Goal: Information Seeking & Learning: Learn about a topic

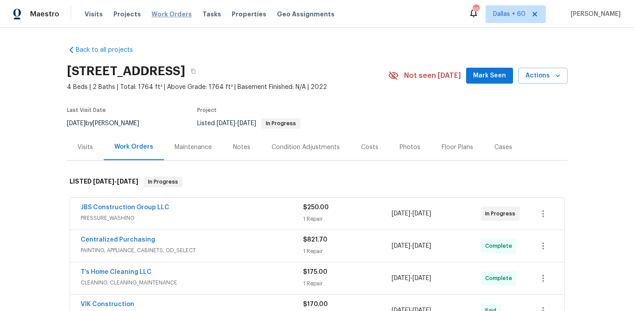
click at [162, 12] on span "Work Orders" at bounding box center [171, 14] width 40 height 9
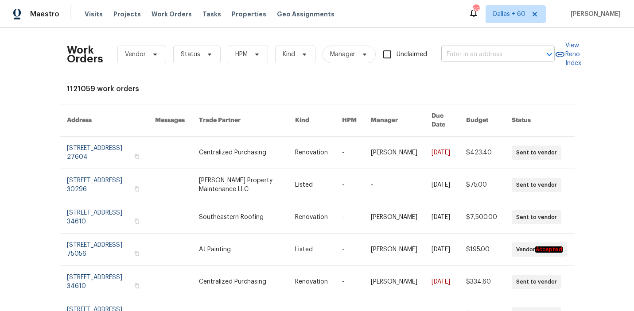
click at [483, 54] on input "text" at bounding box center [485, 55] width 89 height 14
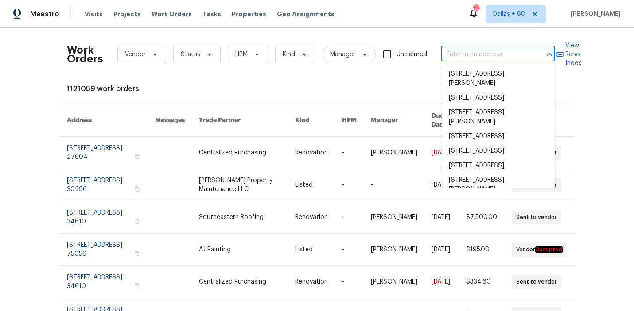
paste input "[STREET_ADDRESS][PERSON_NAME]"
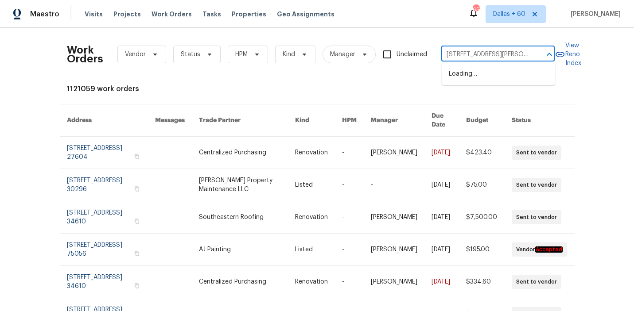
scroll to position [0, 15]
type input "[STREET_ADDRESS][PERSON_NAME]"
click at [483, 76] on li "[STREET_ADDRESS][PERSON_NAME]" at bounding box center [498, 79] width 113 height 24
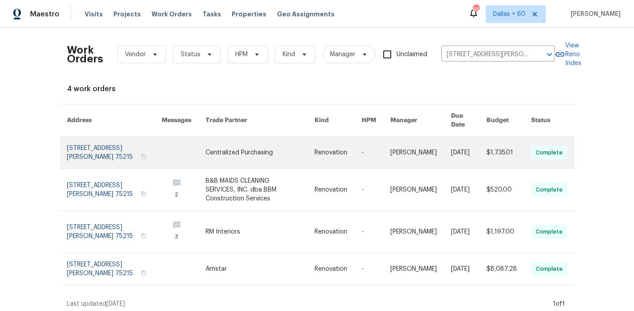
click at [261, 141] on link at bounding box center [259, 153] width 109 height 32
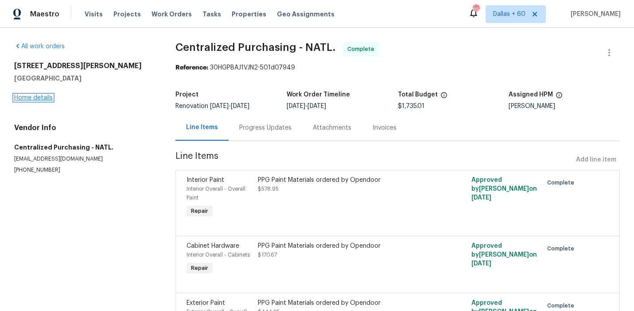
click at [26, 101] on link "Home details" at bounding box center [33, 98] width 39 height 6
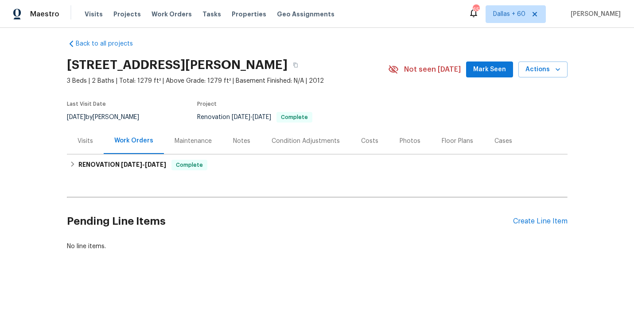
scroll to position [6, 0]
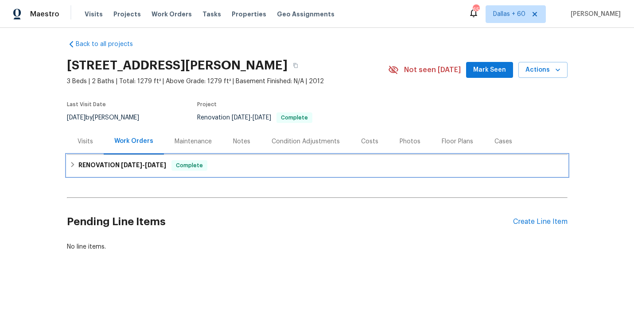
click at [232, 167] on div "RENOVATION [DATE] - [DATE] Complete" at bounding box center [317, 165] width 495 height 11
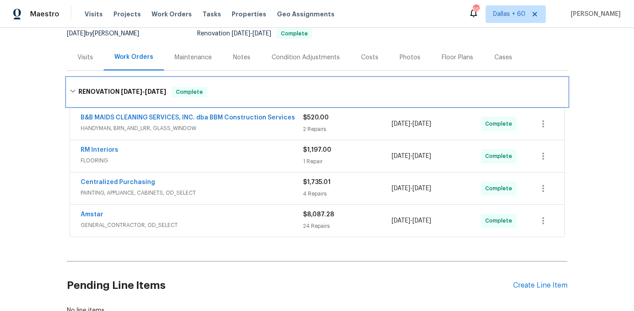
scroll to position [154, 0]
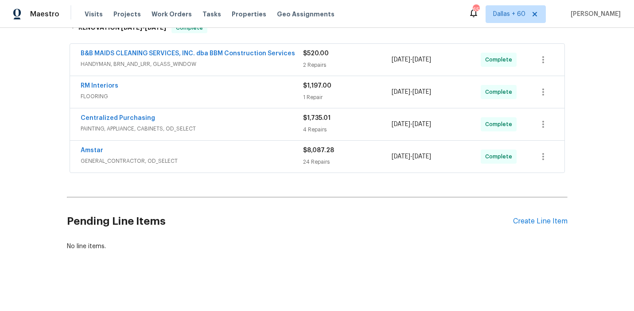
click at [234, 145] on div "Amstar GENERAL_CONTRACTOR, OD_SELECT $8,087.28 24 Repairs [DATE] - [DATE] Compl…" at bounding box center [317, 157] width 494 height 32
click at [233, 154] on div "Amstar" at bounding box center [192, 151] width 222 height 11
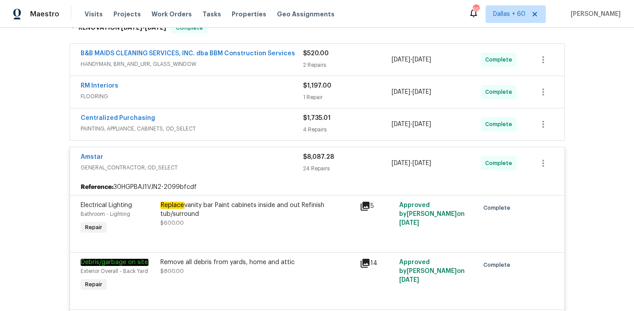
click at [236, 130] on span "PAINTING, APPLIANCE, CABINETS, OD_SELECT" at bounding box center [192, 128] width 222 height 9
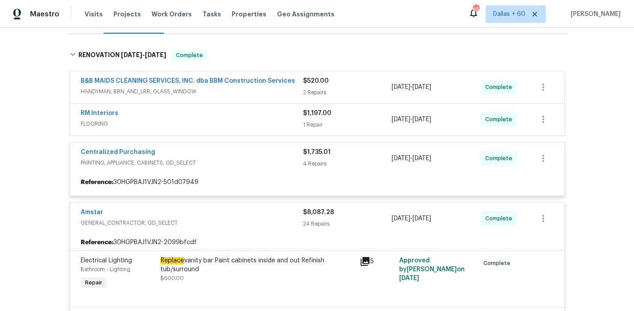
scroll to position [109, 0]
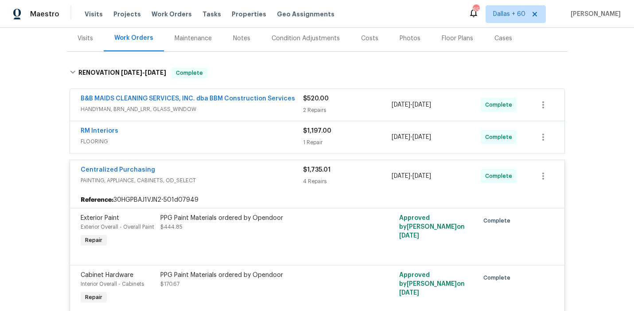
click at [235, 134] on div "RM Interiors" at bounding box center [192, 132] width 222 height 11
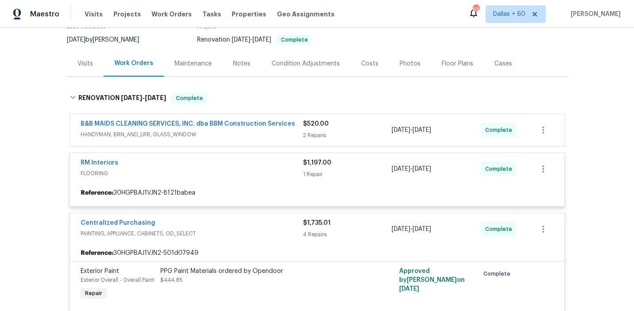
scroll to position [79, 0]
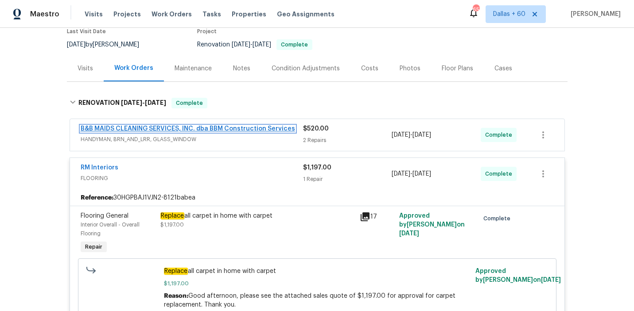
click at [236, 130] on link "B&B MAIDS CLEANING SERVICES, INC. dba BBM Construction Services" at bounding box center [188, 129] width 214 height 6
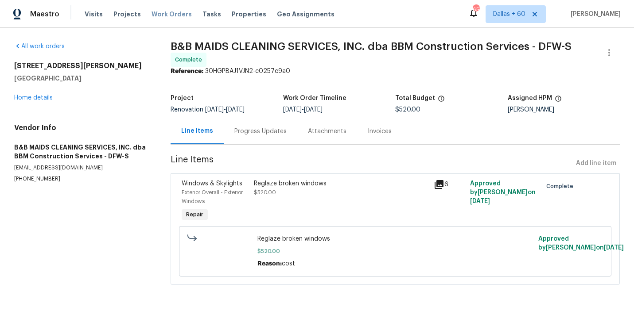
click at [172, 16] on span "Work Orders" at bounding box center [171, 14] width 40 height 9
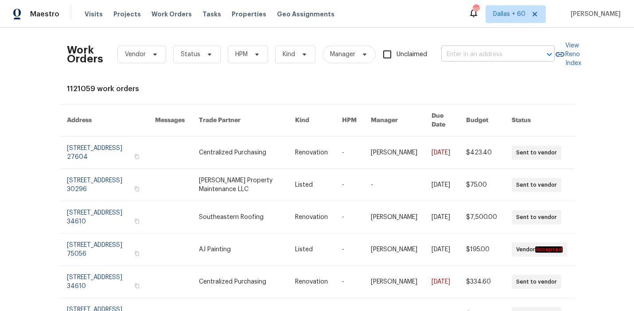
click at [498, 53] on input "text" at bounding box center [485, 55] width 89 height 14
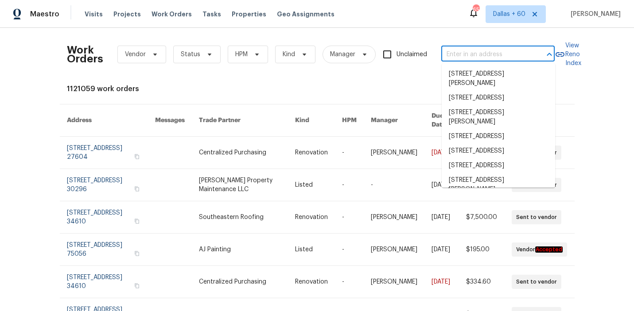
paste input "[STREET_ADDRESS][PERSON_NAME]"
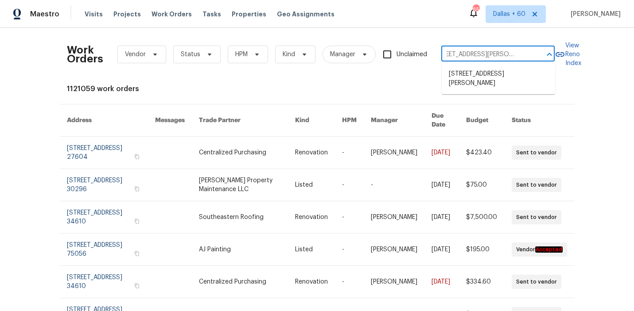
type input "[STREET_ADDRESS][PERSON_NAME]"
click at [503, 69] on li "[STREET_ADDRESS][PERSON_NAME]" at bounding box center [498, 79] width 113 height 24
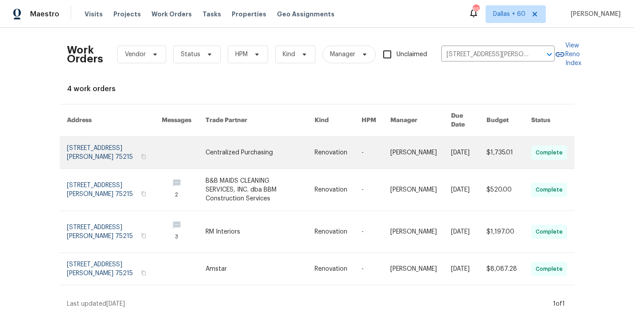
click at [226, 143] on link at bounding box center [259, 153] width 109 height 32
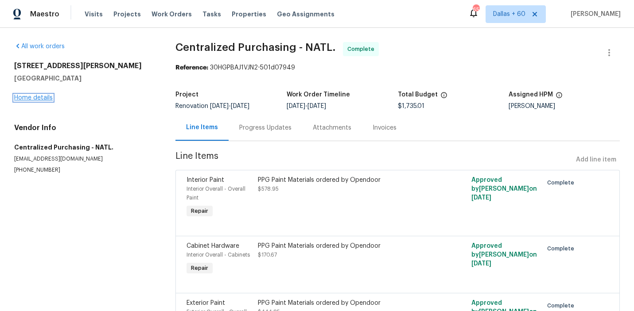
click at [28, 97] on link "Home details" at bounding box center [33, 98] width 39 height 6
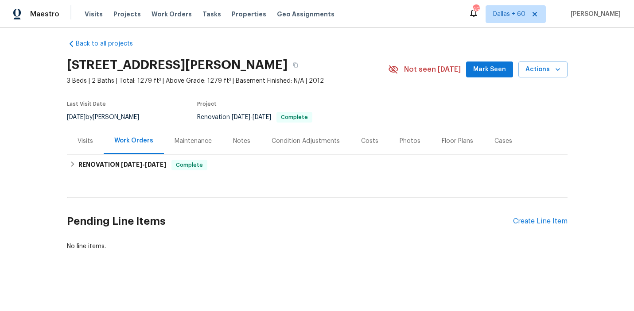
scroll to position [6, 0]
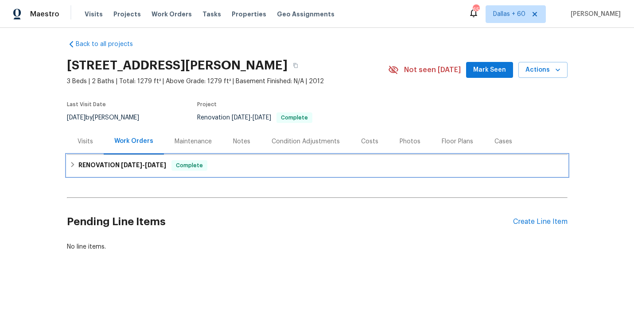
click at [255, 159] on div "RENOVATION [DATE] - [DATE] Complete" at bounding box center [317, 165] width 500 height 21
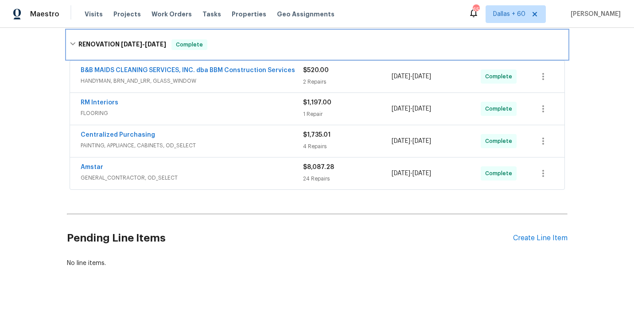
scroll to position [142, 0]
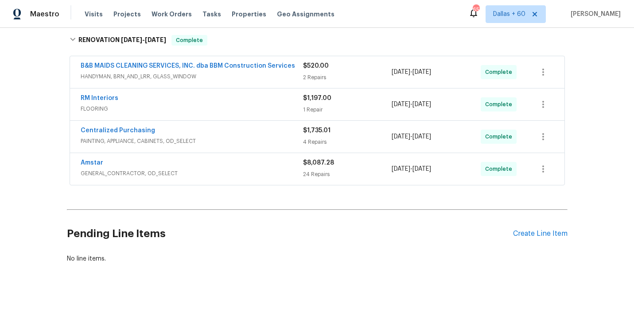
click at [255, 169] on span "GENERAL_CONTRACTOR, OD_SELECT" at bounding box center [192, 173] width 222 height 9
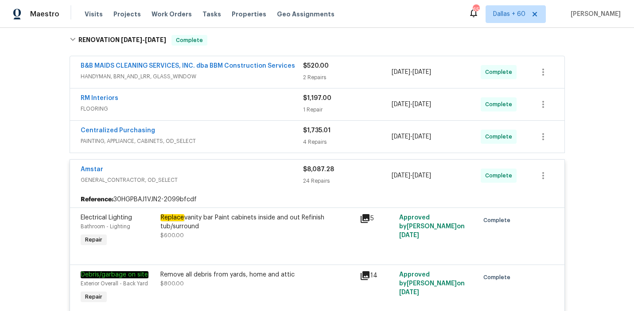
click at [240, 139] on span "PAINTING, APPLIANCE, CABINETS, OD_SELECT" at bounding box center [192, 141] width 222 height 9
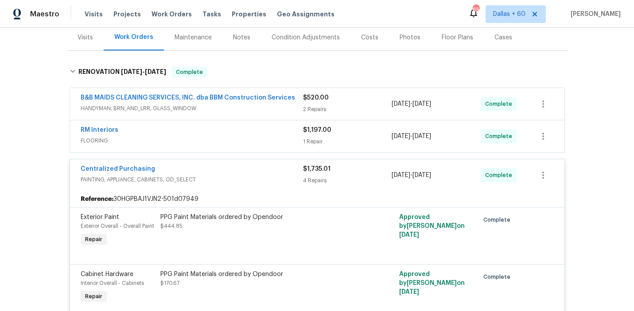
scroll to position [106, 0]
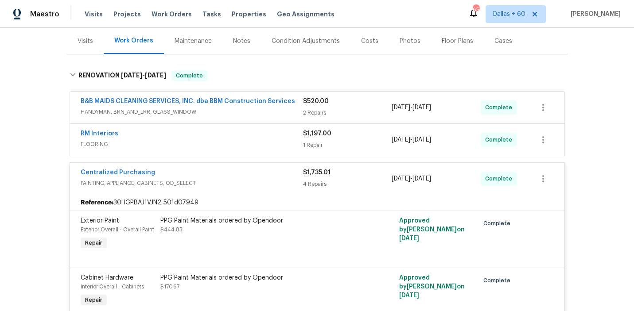
click at [240, 139] on div "RM Interiors" at bounding box center [192, 134] width 222 height 11
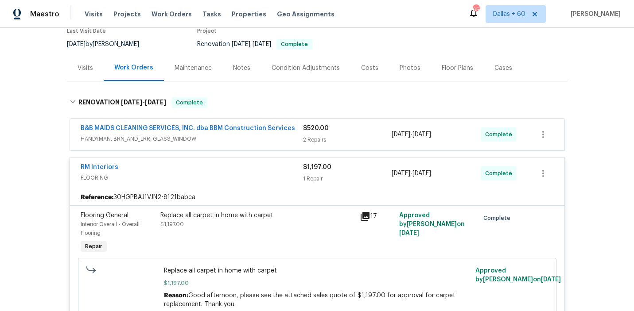
scroll to position [68, 0]
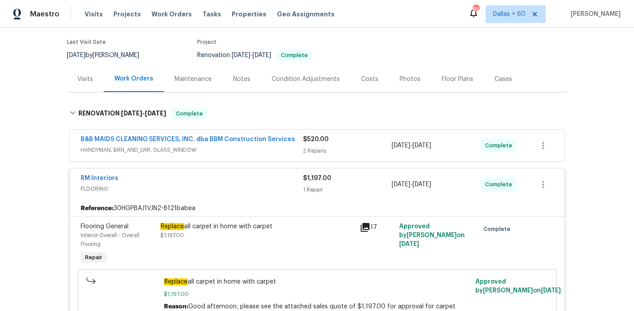
click at [246, 155] on div "B&B MAIDS CLEANING SERVICES, INC. dba BBM Construction Services HANDYMAN, BRN_A…" at bounding box center [192, 145] width 222 height 21
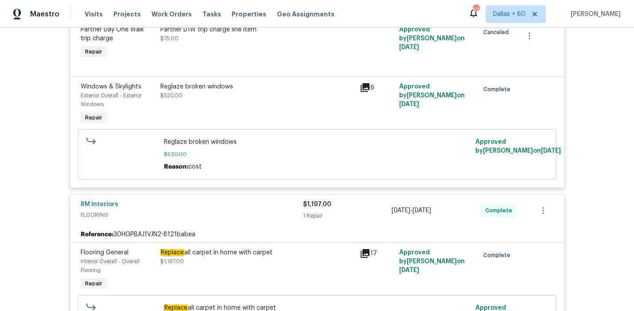
scroll to position [0, 0]
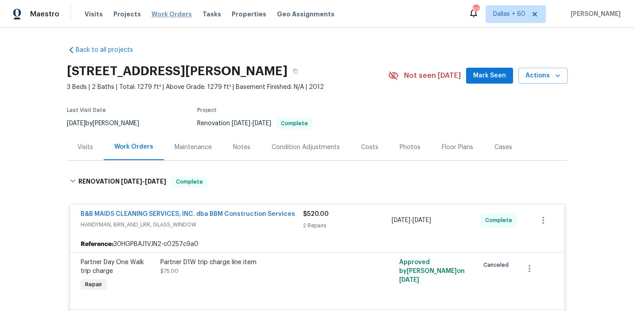
click at [167, 16] on span "Work Orders" at bounding box center [171, 14] width 40 height 9
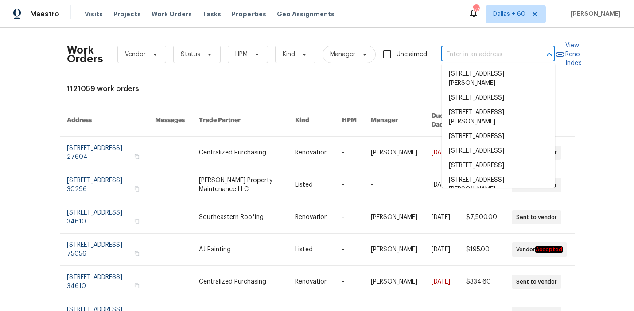
click at [480, 55] on input "text" at bounding box center [485, 55] width 89 height 14
paste input "[STREET_ADDRESS]"
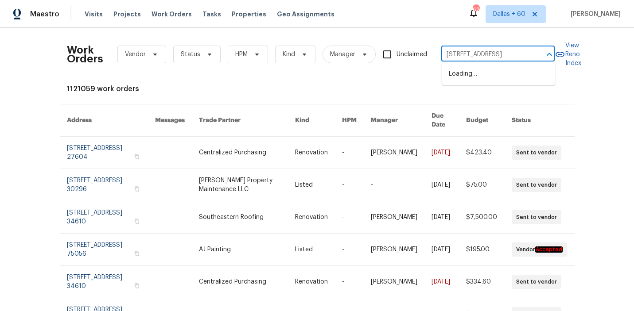
scroll to position [0, 13]
type input "[STREET_ADDRESS]"
click at [482, 78] on li "[STREET_ADDRESS]" at bounding box center [498, 74] width 113 height 15
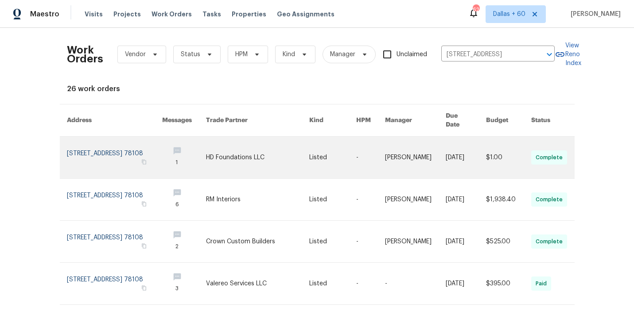
click at [247, 142] on link at bounding box center [257, 158] width 103 height 42
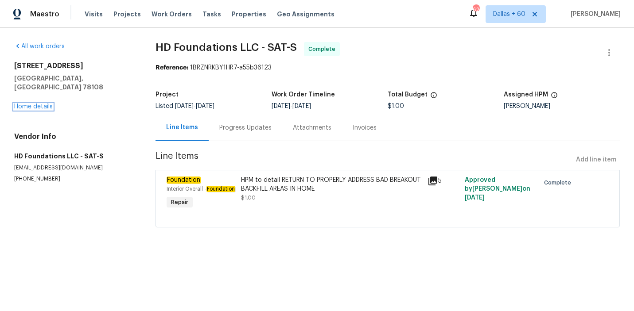
click at [38, 104] on link "Home details" at bounding box center [33, 107] width 39 height 6
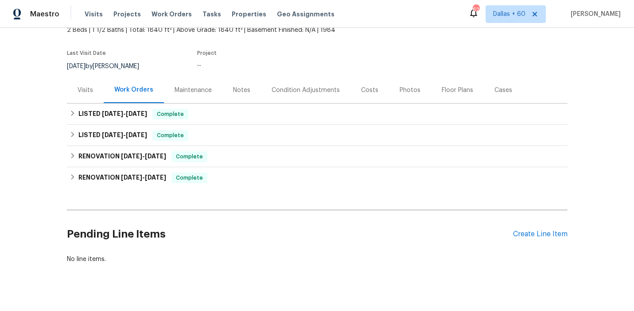
scroll to position [58, 0]
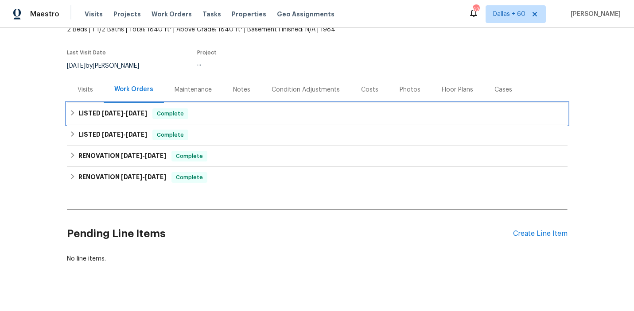
click at [279, 113] on div "LISTED [DATE] - [DATE] Complete" at bounding box center [317, 114] width 495 height 11
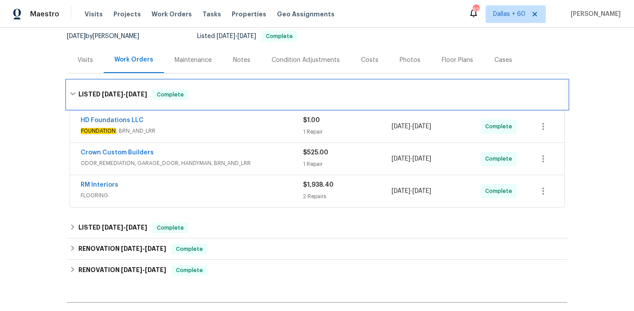
scroll to position [93, 0]
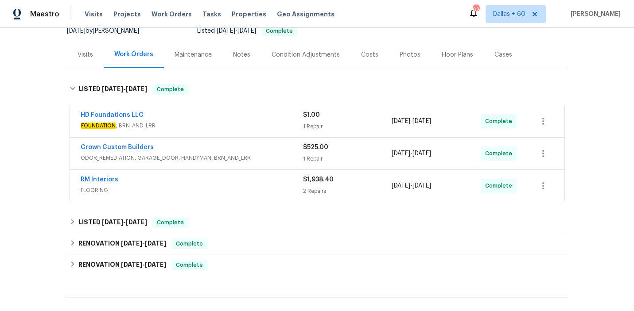
click at [268, 186] on span "FLOORING" at bounding box center [192, 190] width 222 height 9
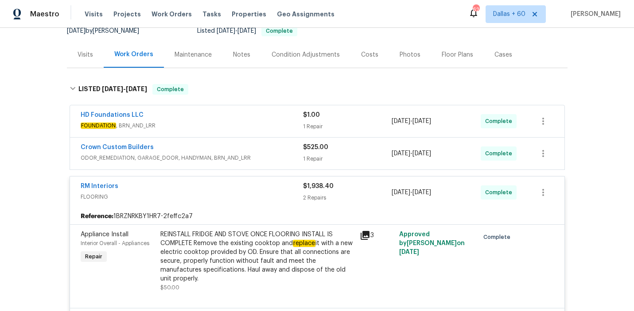
click at [284, 156] on span "ODOR_REMEDIATION, GARAGE_DOOR, HANDYMAN, BRN_AND_LRR" at bounding box center [192, 158] width 222 height 9
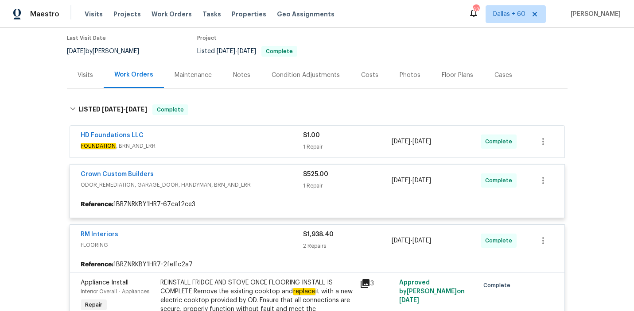
scroll to position [60, 0]
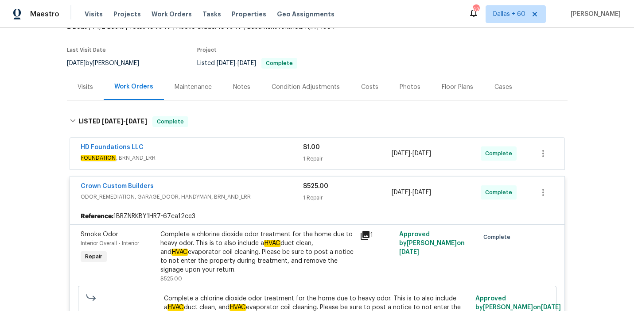
click at [264, 152] on div "HD Foundations LLC" at bounding box center [192, 148] width 222 height 11
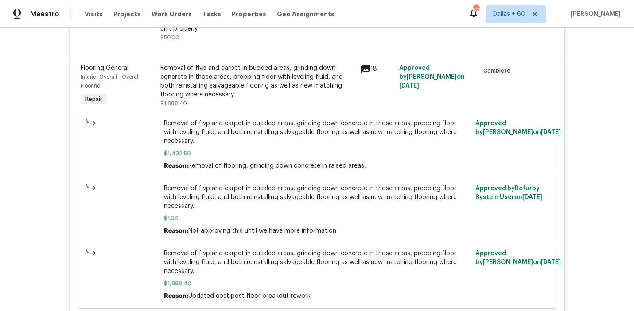
scroll to position [581, 0]
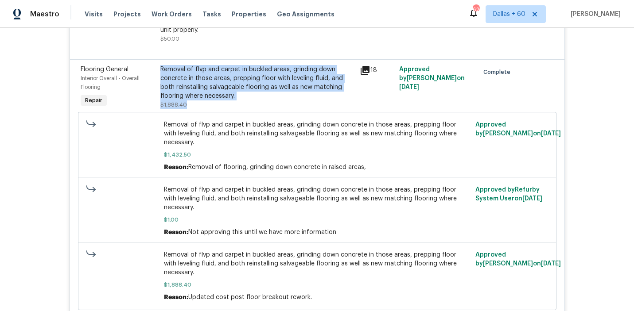
drag, startPoint x: 159, startPoint y: 62, endPoint x: 198, endPoint y: 96, distance: 51.5
click at [198, 96] on div "Removal of flvp and carpet in buckled areas, grinding down concrete in those ar…" at bounding box center [257, 87] width 199 height 50
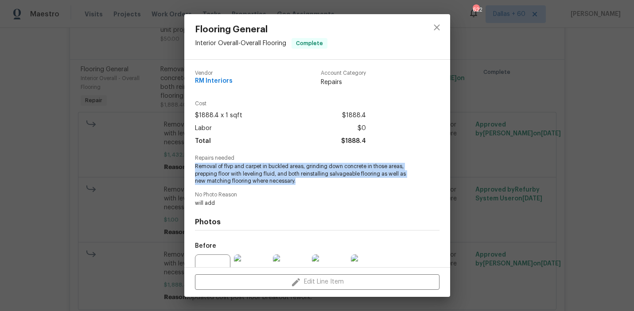
drag, startPoint x: 192, startPoint y: 166, endPoint x: 302, endPoint y: 183, distance: 111.3
click at [302, 183] on div "Vendor RM Interiors Account Category Repairs Cost $1888.4 x 1 sqft $1888.4 Labo…" at bounding box center [317, 164] width 266 height 208
copy span "Removal of flvp and carpet in buckled areas, grinding down concrete in those ar…"
click at [19, 100] on div "Flooring General Interior Overall - Overall Flooring Complete Vendor RM Interio…" at bounding box center [317, 155] width 634 height 311
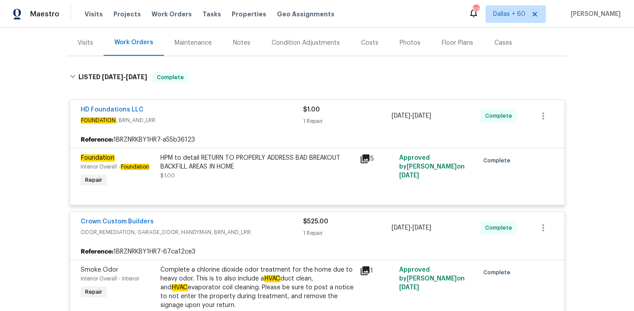
scroll to position [0, 0]
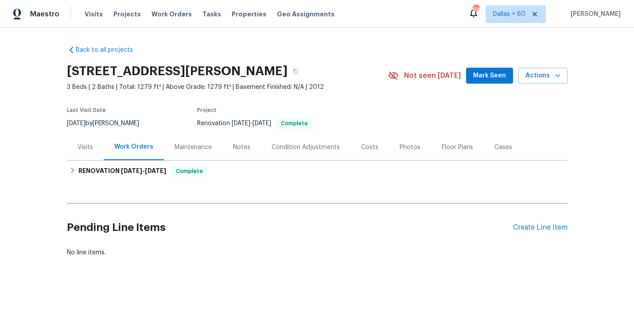
click at [87, 143] on div "Visits" at bounding box center [86, 147] width 16 height 9
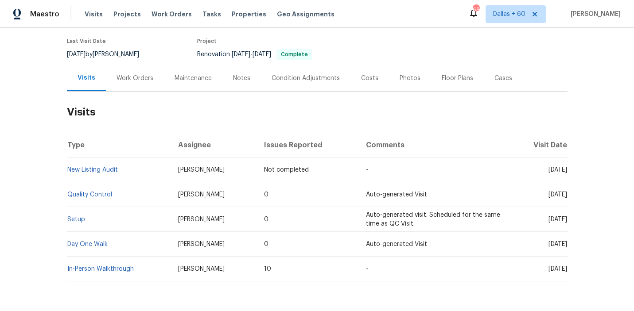
scroll to position [100, 0]
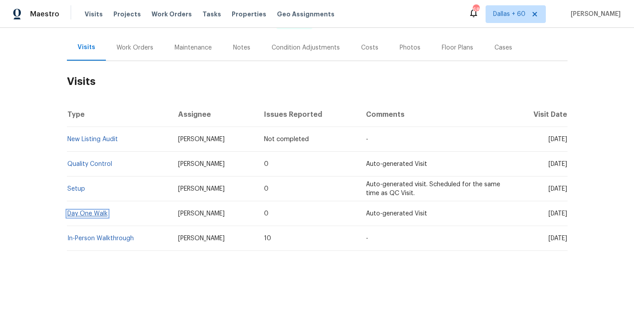
click at [88, 213] on link "Day One Walk" at bounding box center [87, 214] width 40 height 6
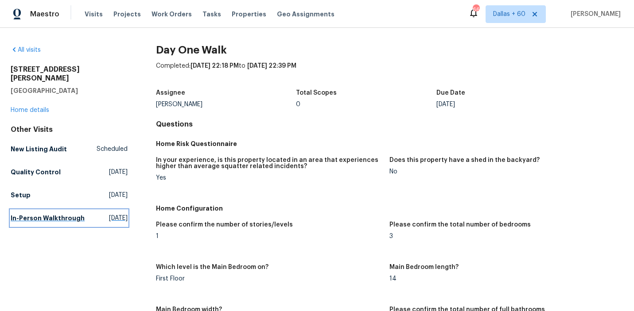
click at [72, 216] on h5 "In-Person Walkthrough" at bounding box center [48, 218] width 74 height 9
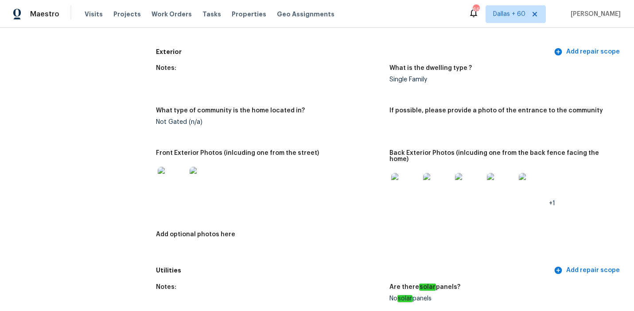
scroll to position [310, 0]
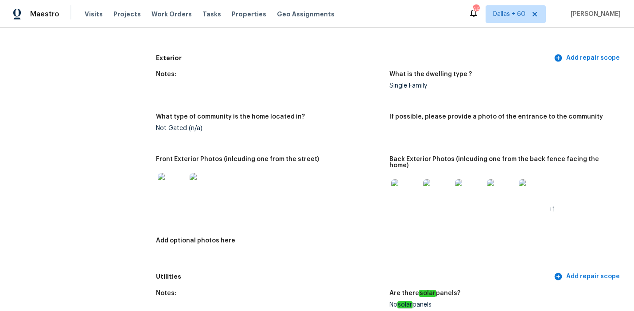
click at [174, 201] on figure "Front Exterior Photos (inlcuding one from the street)" at bounding box center [273, 191] width 234 height 71
click at [172, 184] on img at bounding box center [172, 187] width 28 height 28
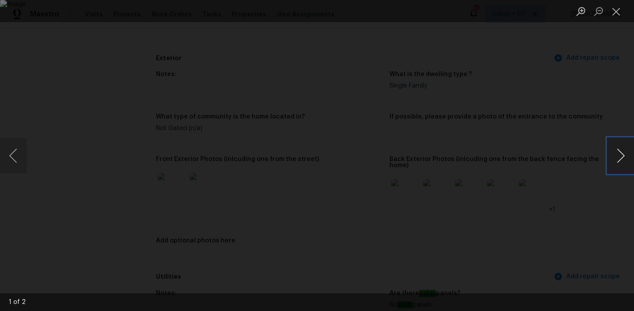
click at [622, 158] on button "Next image" at bounding box center [620, 155] width 27 height 35
click at [614, 8] on button "Close lightbox" at bounding box center [616, 12] width 18 height 16
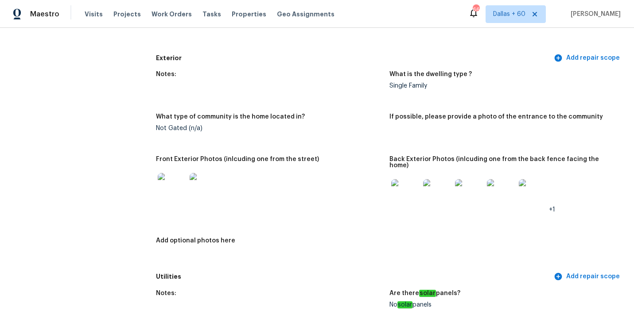
click at [402, 179] on img at bounding box center [405, 193] width 28 height 28
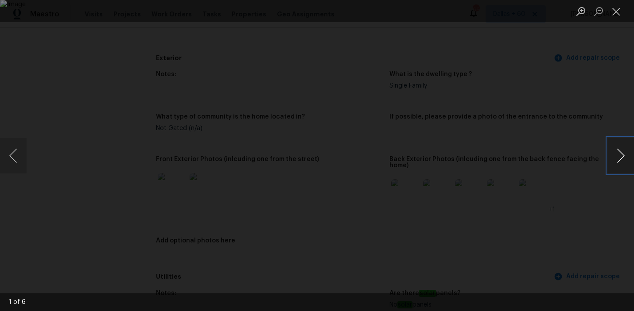
click at [621, 149] on button "Next image" at bounding box center [620, 155] width 27 height 35
click at [12, 159] on button "Previous image" at bounding box center [13, 155] width 27 height 35
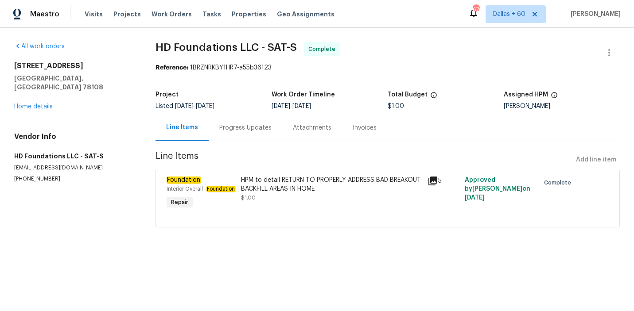
click at [236, 125] on div "Progress Updates" at bounding box center [245, 128] width 52 height 9
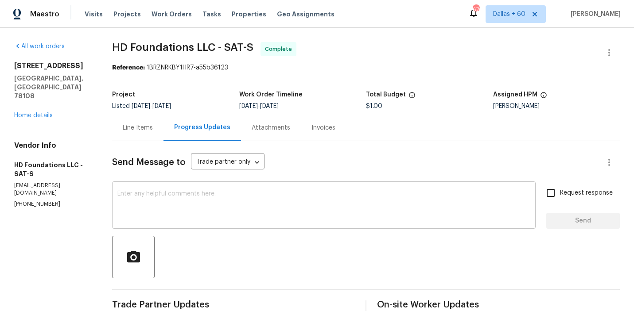
scroll to position [113, 0]
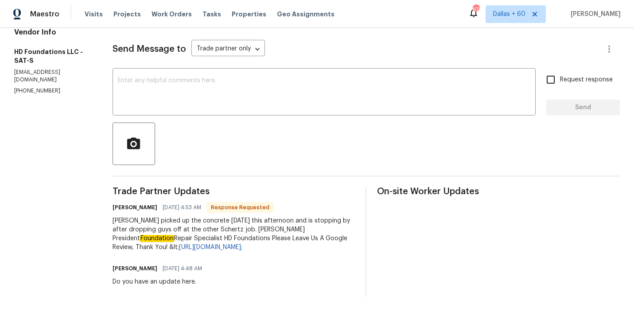
click at [72, 231] on section "All work orders 3904 Pecan Ct Schertz, TX 78108 Home details Vendor Info HD Fou…" at bounding box center [52, 113] width 77 height 368
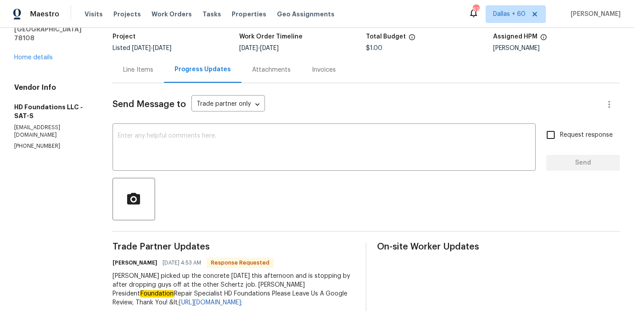
scroll to position [0, 0]
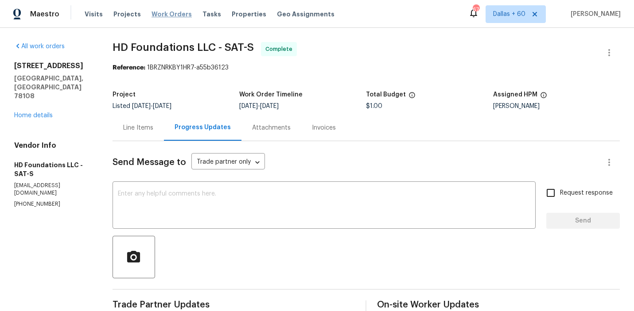
click at [171, 15] on span "Work Orders" at bounding box center [171, 14] width 40 height 9
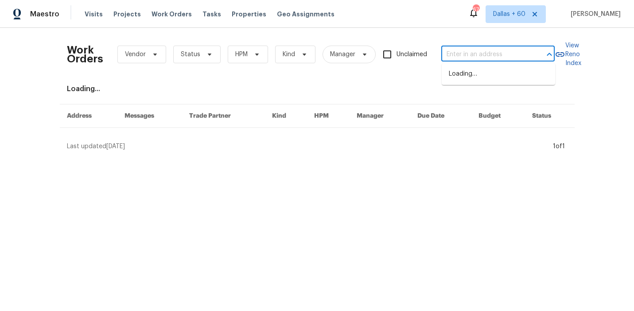
click at [472, 51] on input "text" at bounding box center [485, 55] width 89 height 14
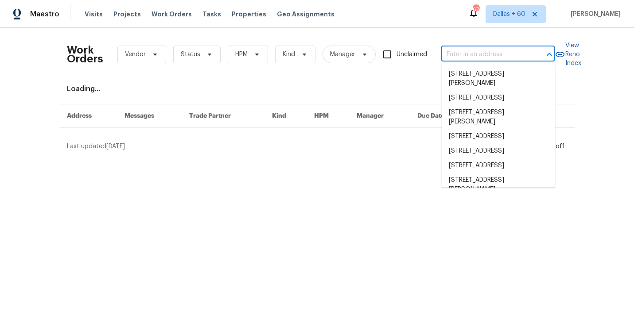
paste input "10057 Boysenberry Dr Fishers, IN 46038"
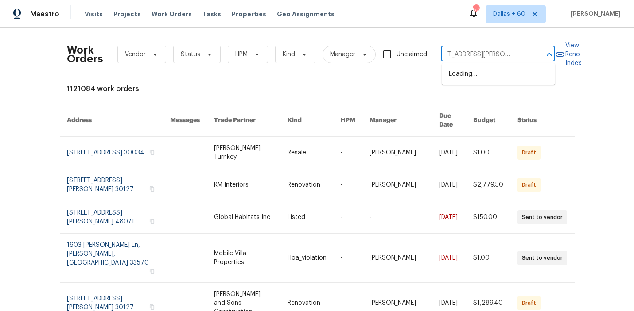
type input "10057 Boysenberry Dr Fishers, IN 46038"
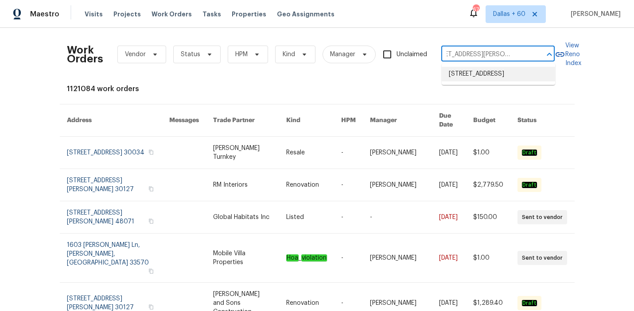
click at [479, 70] on li "10057 Boysenberry Dr, Fishers, IN 46038" at bounding box center [498, 74] width 113 height 15
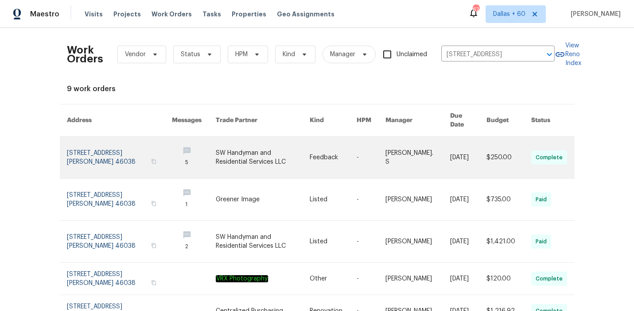
click at [309, 137] on td "Feedback" at bounding box center [325, 158] width 47 height 42
click at [229, 153] on link at bounding box center [263, 158] width 94 height 42
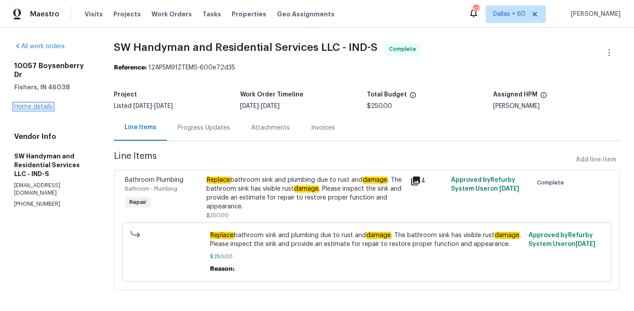
click at [22, 104] on link "Home details" at bounding box center [33, 107] width 39 height 6
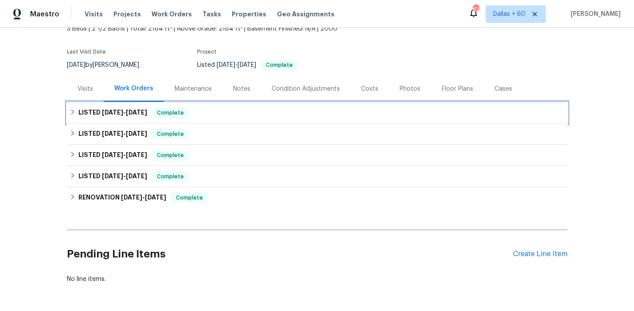
click at [306, 110] on div "LISTED 9/17/25 - 9/19/25 Complete" at bounding box center [317, 113] width 495 height 11
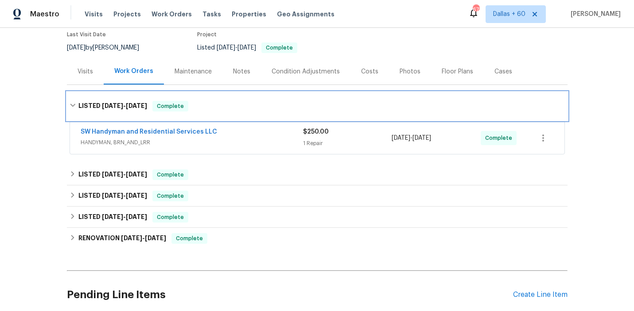
scroll to position [90, 0]
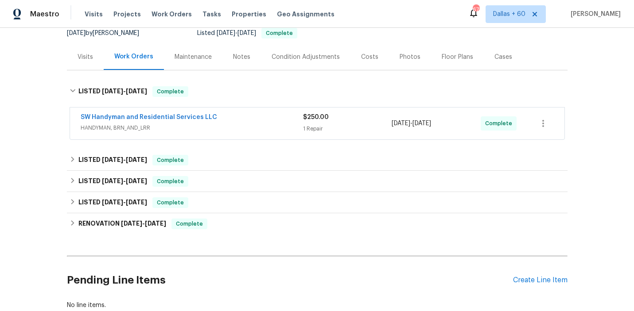
click at [306, 110] on div "SW Handyman and Residential Services LLC HANDYMAN, BRN_AND_LRR $250.00 1 Repair…" at bounding box center [317, 124] width 494 height 32
click at [262, 116] on div "SW Handyman and Residential Services LLC" at bounding box center [192, 118] width 222 height 11
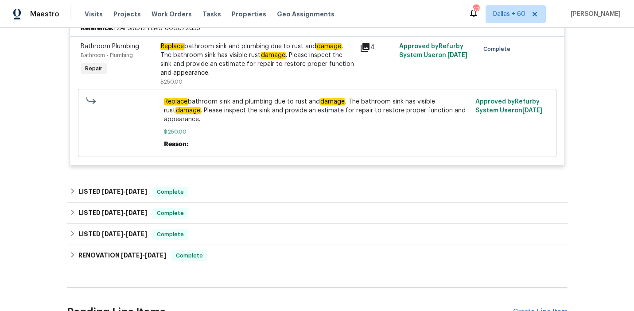
scroll to position [216, 0]
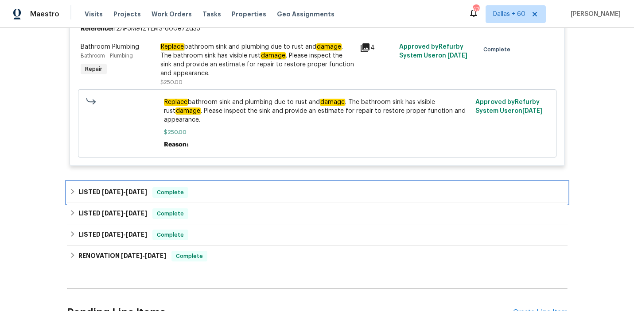
click at [232, 184] on div "LISTED 8/22/25 - 8/26/25 Complete" at bounding box center [317, 192] width 500 height 21
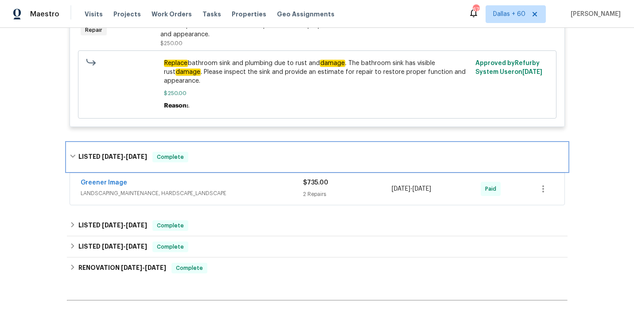
scroll to position [257, 0]
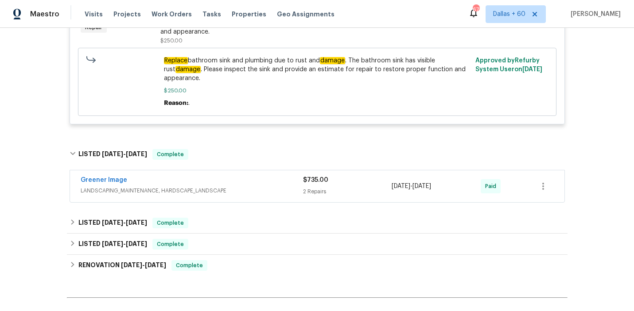
click at [232, 185] on div "Greener Image" at bounding box center [192, 181] width 222 height 11
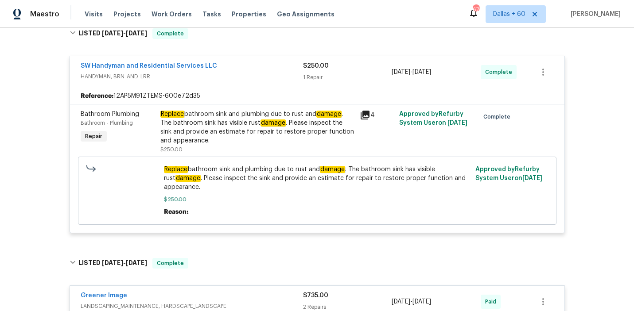
scroll to position [151, 0]
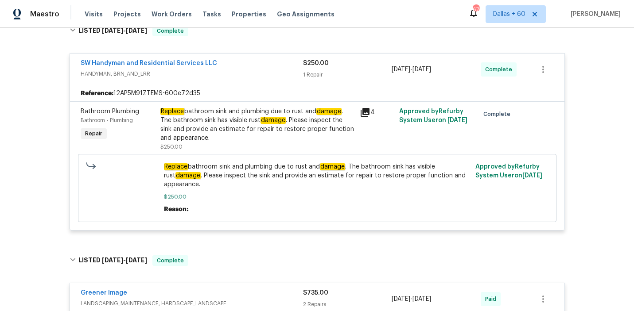
click at [238, 126] on div "Replace bathroom sink and plumbing due to rust and damage . The bathroom sink h…" at bounding box center [257, 124] width 194 height 35
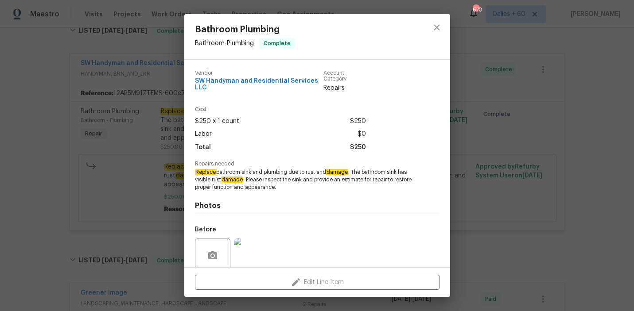
scroll to position [73, 0]
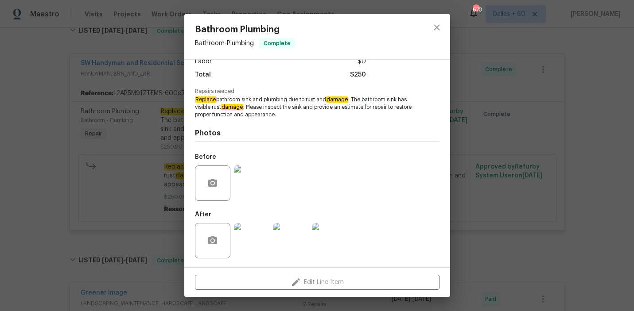
click at [246, 242] on img at bounding box center [251, 240] width 35 height 35
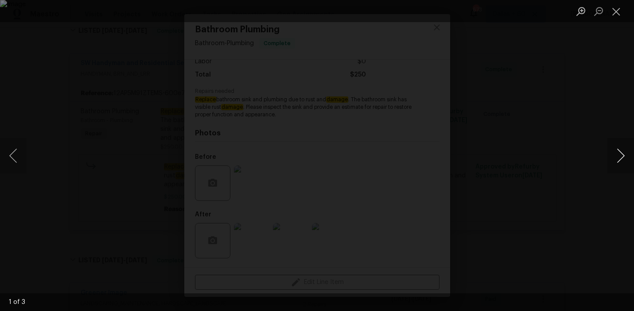
click at [612, 154] on button "Next image" at bounding box center [620, 155] width 27 height 35
click at [612, 155] on button "Next image" at bounding box center [620, 155] width 27 height 35
click at [555, 185] on div "Lightbox" at bounding box center [317, 155] width 634 height 311
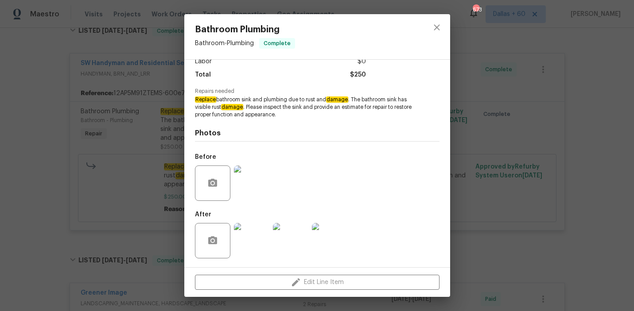
click at [45, 163] on div "Bathroom Plumbing Bathroom - Plumbing Complete Vendor SW Handyman and Residenti…" at bounding box center [317, 155] width 634 height 311
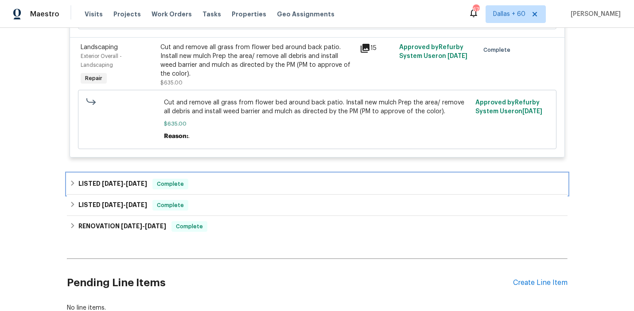
click at [242, 190] on div "LISTED 8/22/25 - 8/26/25 Complete" at bounding box center [317, 184] width 495 height 11
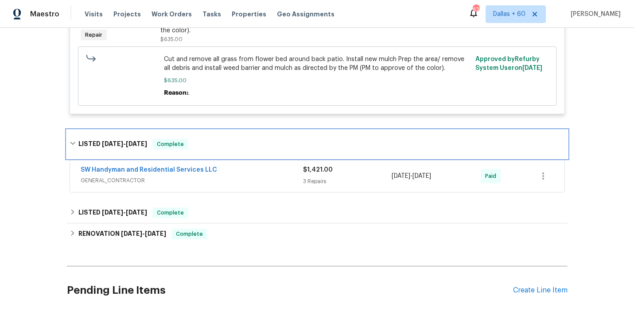
scroll to position [595, 0]
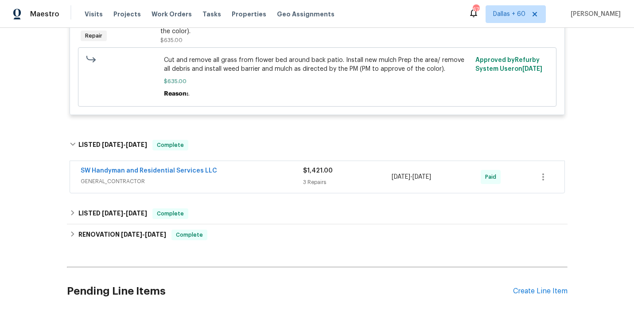
click at [240, 176] on div "SW Handyman and Residential Services LLC" at bounding box center [192, 172] width 222 height 11
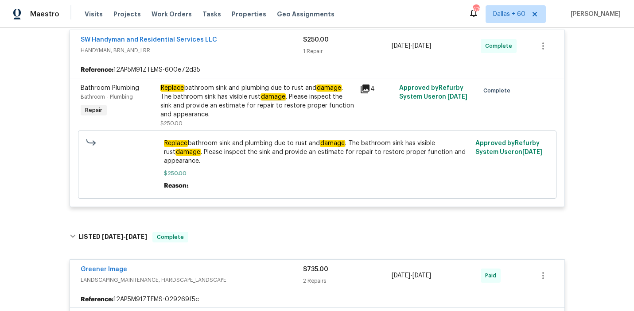
scroll to position [175, 0]
click at [235, 103] on div "Replace bathroom sink and plumbing due to rust and damage . The bathroom sink h…" at bounding box center [257, 100] width 194 height 35
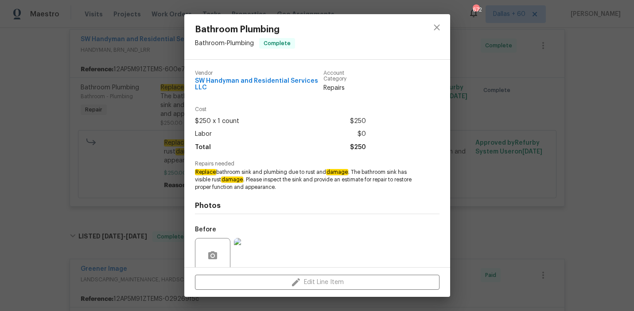
scroll to position [73, 0]
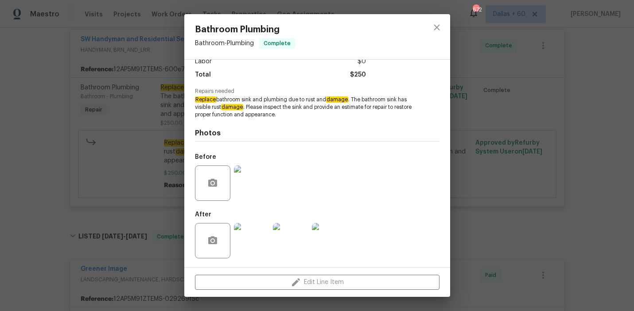
click at [21, 164] on div "Bathroom Plumbing Bathroom - Plumbing Complete Vendor SW Handyman and Residenti…" at bounding box center [317, 155] width 634 height 311
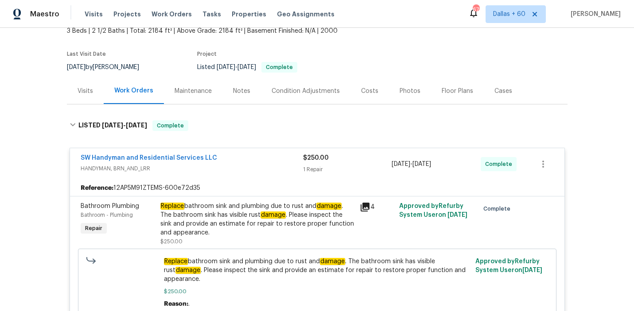
scroll to position [53, 0]
